Goal: Navigation & Orientation: Understand site structure

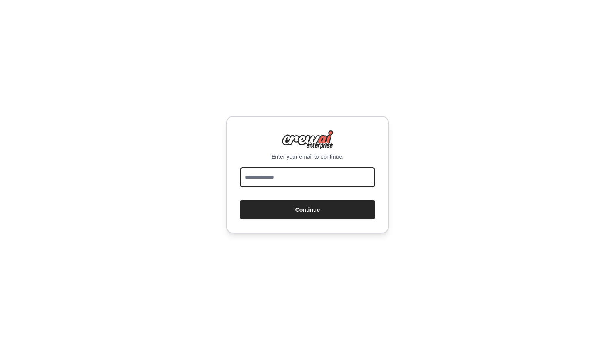
click at [352, 179] on input "email" at bounding box center [307, 177] width 135 height 20
type input "**********"
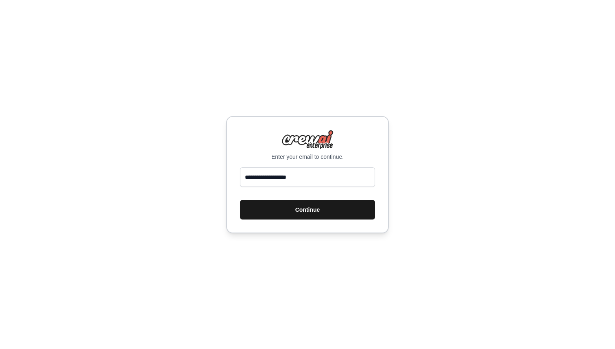
click at [330, 208] on button "Continue" at bounding box center [307, 210] width 135 height 20
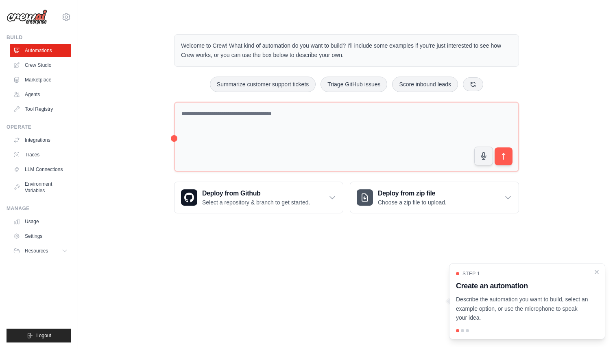
click at [464, 332] on div at bounding box center [527, 330] width 142 height 3
click at [467, 331] on div at bounding box center [467, 330] width 3 height 3
click at [596, 272] on icon "Close walkthrough" at bounding box center [596, 271] width 7 height 7
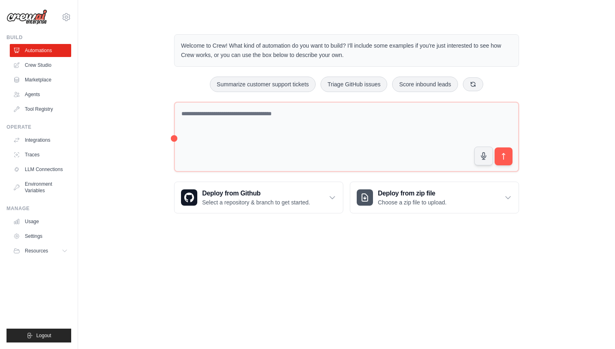
click at [433, 291] on body "anurag@assistarmy.in Settings Build Automations Crew Studio" at bounding box center [307, 174] width 615 height 349
click at [171, 139] on div "Welcome to Crew! What kind of automation do you want to build? I'll include som…" at bounding box center [346, 123] width 365 height 205
click at [174, 139] on div "Welcome to Crew! What kind of automation do you want to build? I'll include som…" at bounding box center [346, 123] width 365 height 205
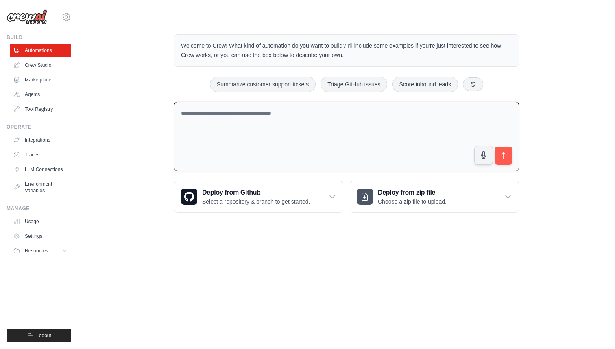
click at [207, 130] on textarea at bounding box center [346, 137] width 345 height 70
click at [43, 66] on link "Crew Studio" at bounding box center [41, 65] width 61 height 13
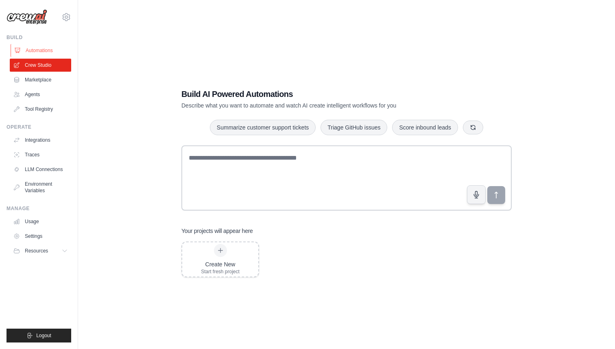
click at [46, 49] on link "Automations" at bounding box center [41, 50] width 61 height 13
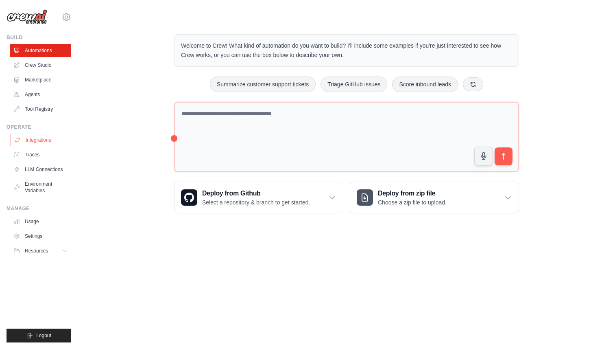
click at [34, 140] on link "Integrations" at bounding box center [41, 140] width 61 height 13
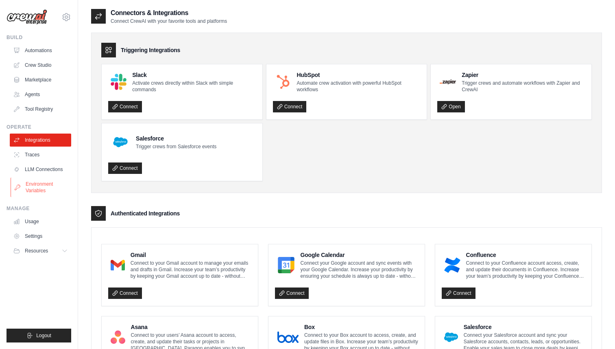
click at [33, 192] on link "Environment Variables" at bounding box center [41, 187] width 61 height 20
